Goal: Task Accomplishment & Management: Manage account settings

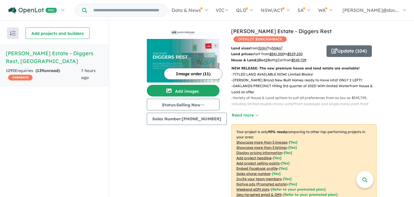
scroll to position [1, 0]
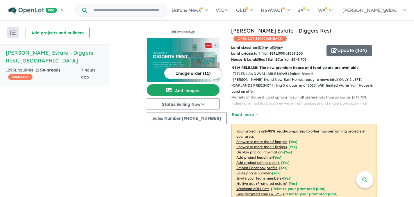
click at [393, 102] on div "View all projects in your account [PERSON_NAME] Vineyard Estate - Diggers Rest …" at bounding box center [261, 175] width 305 height 308
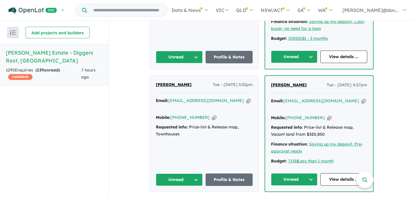
scroll to position [430, 0]
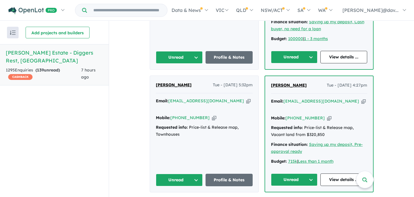
click at [310, 173] on button "Unread" at bounding box center [294, 179] width 47 height 12
click at [193, 174] on button "Unread" at bounding box center [179, 180] width 47 height 12
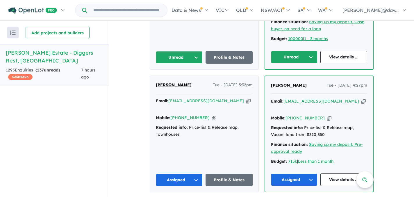
click at [194, 51] on button "Unread" at bounding box center [179, 57] width 47 height 12
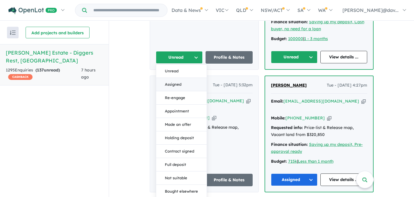
click at [178, 78] on button "Assigned" at bounding box center [181, 84] width 51 height 13
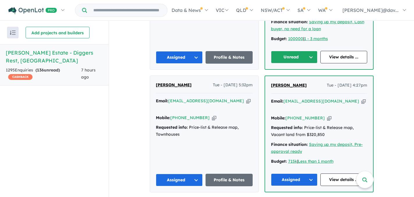
click at [310, 51] on button "Unread" at bounding box center [294, 57] width 47 height 12
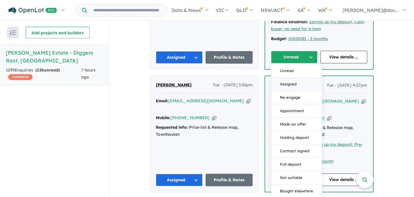
click at [292, 78] on button "Assigned" at bounding box center [296, 84] width 51 height 13
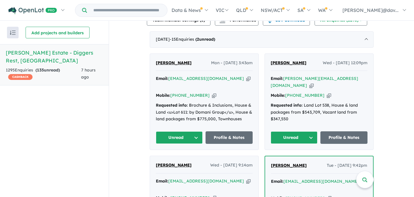
scroll to position [221, 0]
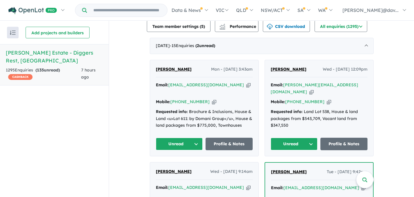
click at [308, 140] on button "Unread" at bounding box center [293, 144] width 47 height 12
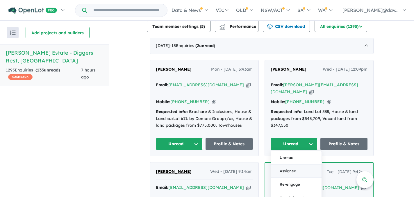
click at [291, 170] on button "Assigned" at bounding box center [296, 170] width 51 height 13
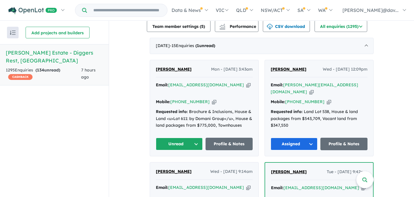
click at [194, 141] on button "Unread" at bounding box center [179, 144] width 47 height 12
click at [171, 171] on button "Assigned" at bounding box center [181, 170] width 51 height 13
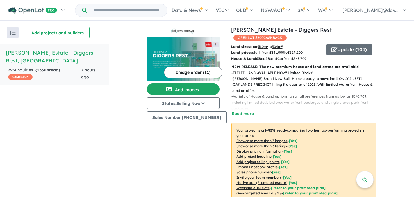
scroll to position [0, 0]
